Goal: Transaction & Acquisition: Download file/media

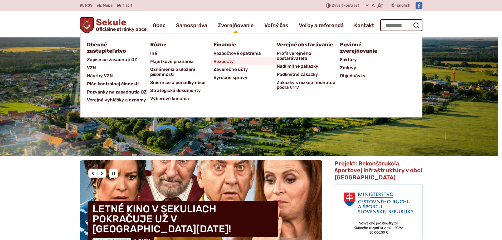
click at [222, 61] on span "Rozpočty" at bounding box center [224, 61] width 20 height 8
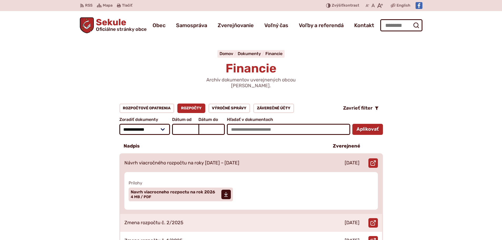
click at [195, 160] on p "Návrh viacročného rozpočtu na roky [DATE] – [DATE]" at bounding box center [181, 163] width 115 height 6
click at [165, 190] on span "Navrh viacrocneho rozpoctu na rok 2026" at bounding box center [173, 192] width 84 height 4
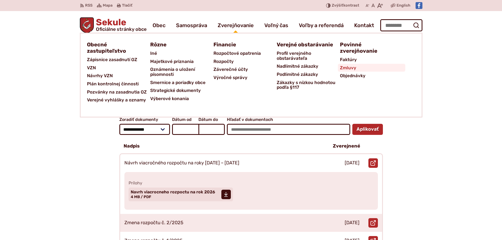
click at [353, 70] on span "Zmluvy" at bounding box center [348, 68] width 16 height 8
